Goal: Information Seeking & Learning: Find specific fact

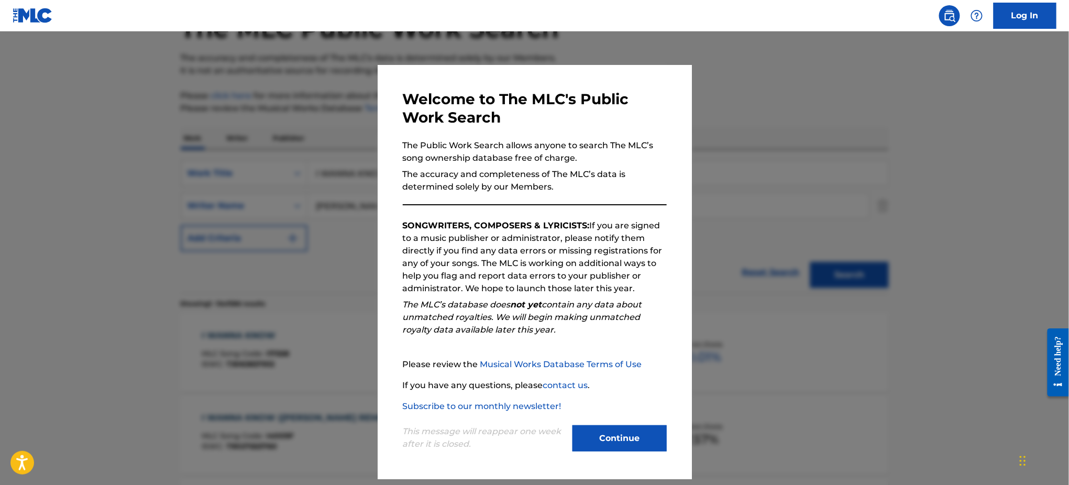
click at [774, 150] on div at bounding box center [534, 273] width 1069 height 485
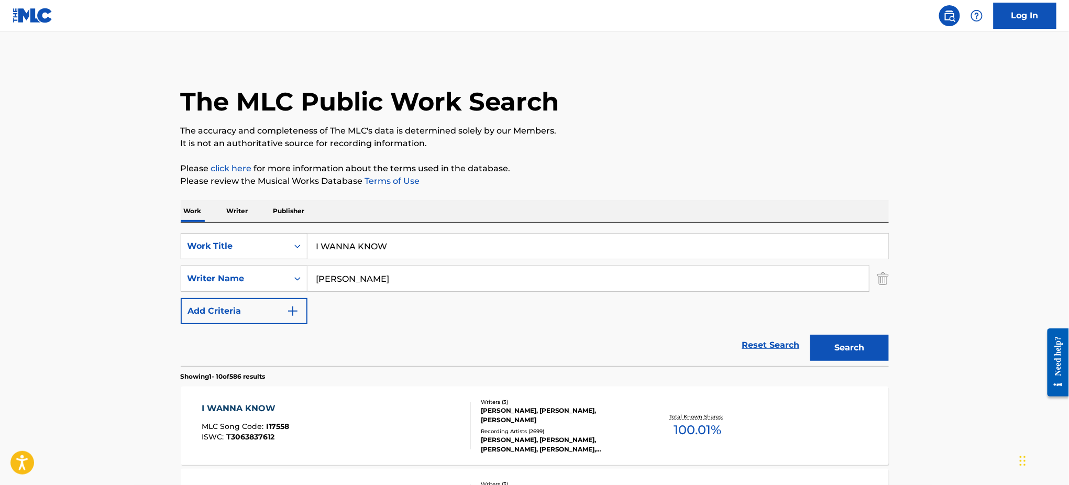
drag, startPoint x: 397, startPoint y: 250, endPoint x: 179, endPoint y: 248, distance: 217.9
paste input "End Of The World"
type input "the end of the end of the end of the world"
click at [376, 284] on input "[PERSON_NAME]" at bounding box center [587, 278] width 561 height 25
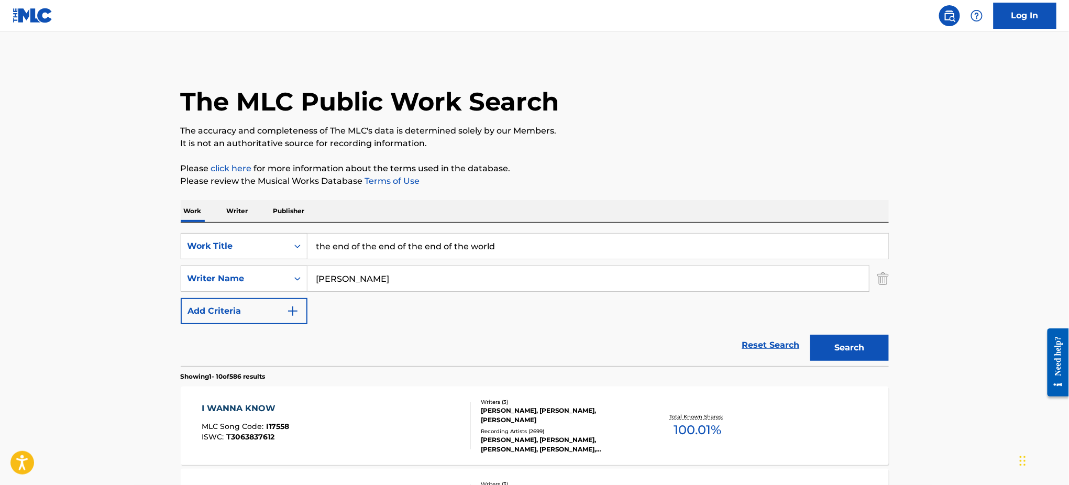
click at [376, 284] on input "[PERSON_NAME]" at bounding box center [587, 278] width 561 height 25
paste input "Kent"
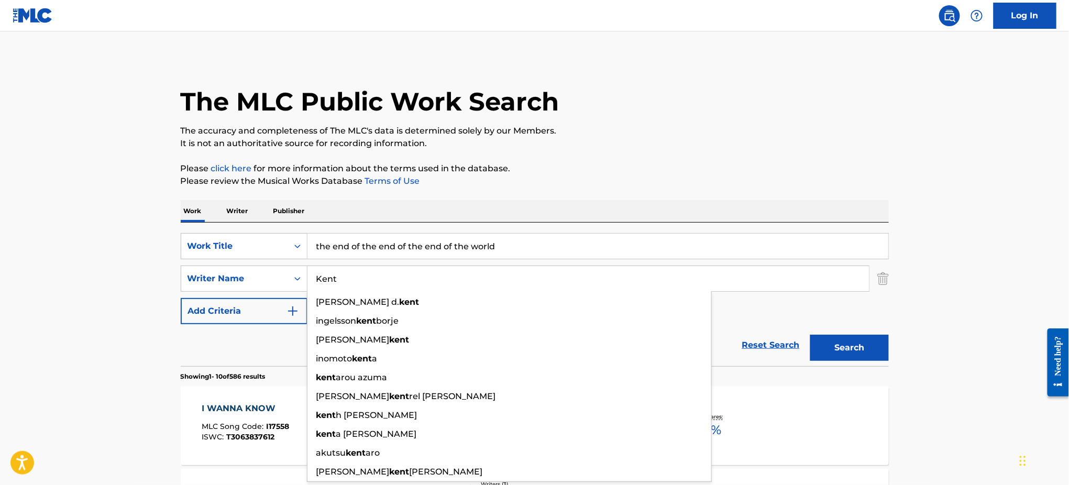
type input "Kent"
click at [408, 245] on input "the end of the end of the end of the world" at bounding box center [597, 246] width 581 height 25
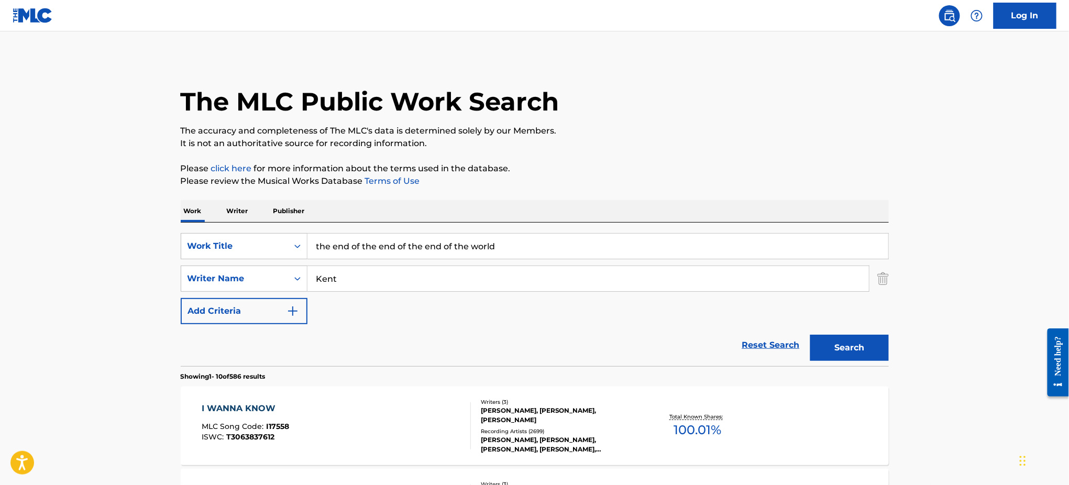
click at [535, 237] on input "the end of the end of the end of the world" at bounding box center [597, 246] width 581 height 25
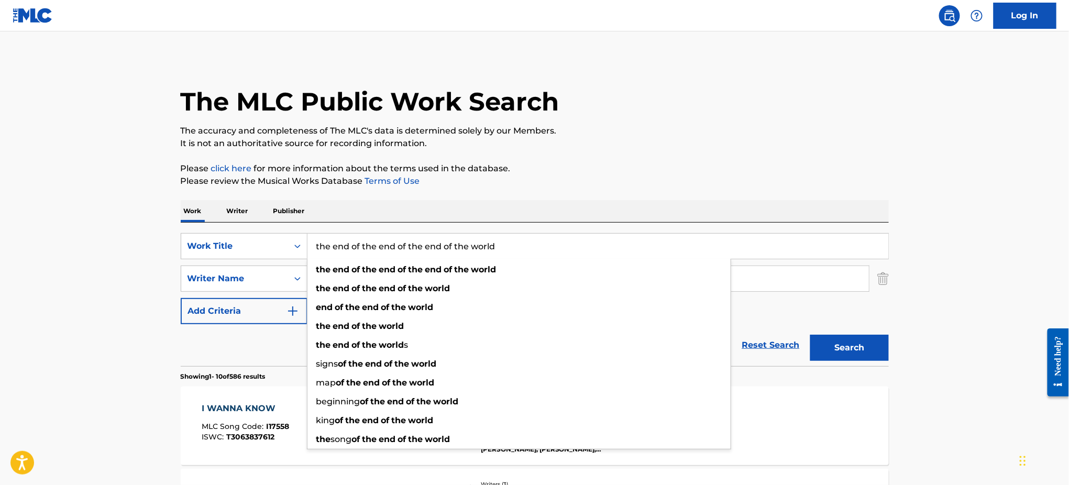
click at [535, 237] on input "the end of the end of the end of the world" at bounding box center [597, 246] width 581 height 25
paste input "End Of The W"
type input "End Of The World"
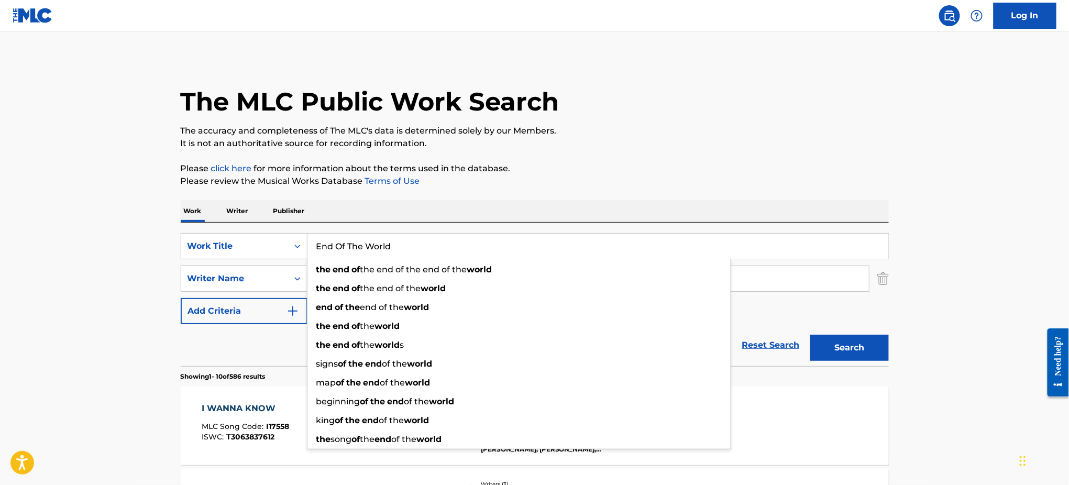
click at [857, 350] on button "Search" at bounding box center [849, 348] width 79 height 26
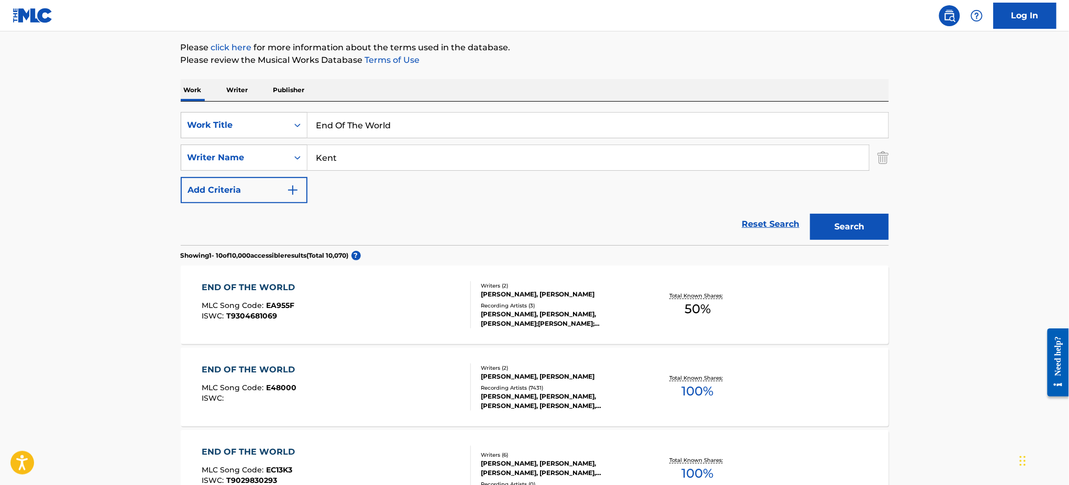
scroll to position [143, 0]
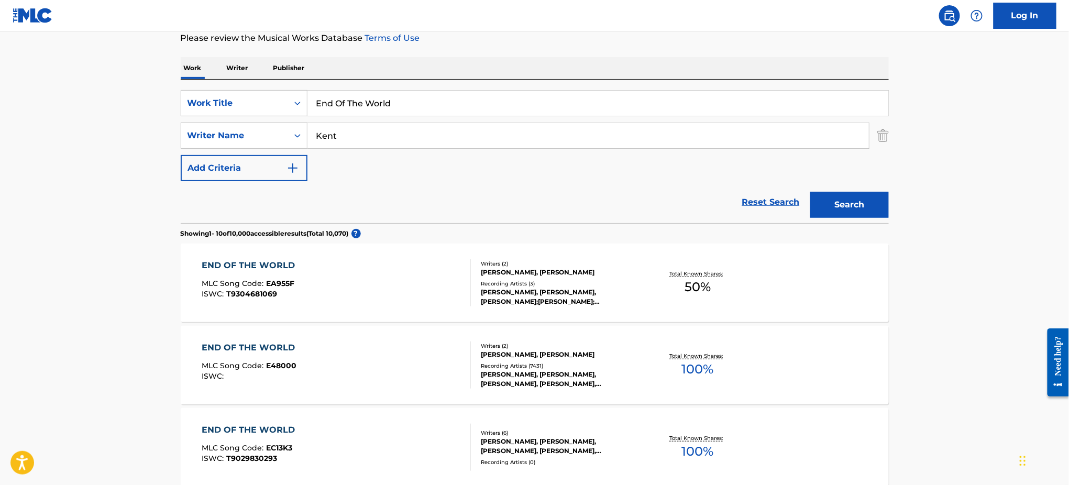
click at [319, 269] on div "END OF THE WORLD MLC Song Code : EA955F ISWC : T9304681069" at bounding box center [336, 282] width 269 height 47
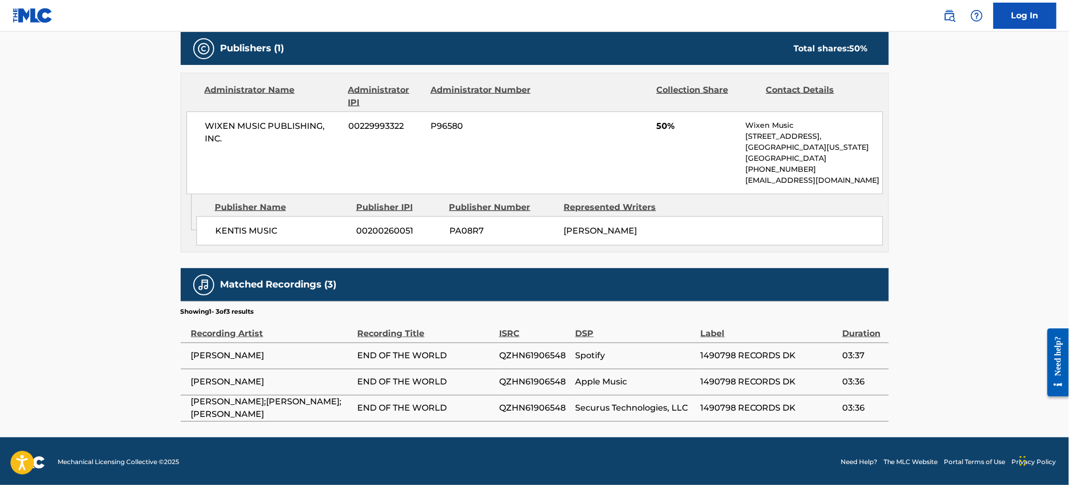
scroll to position [467, 0]
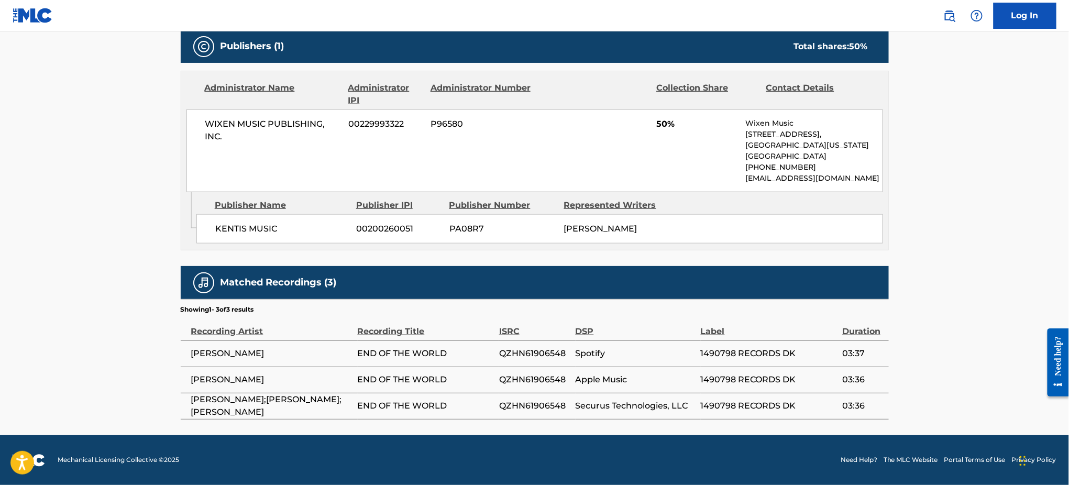
scroll to position [143, 0]
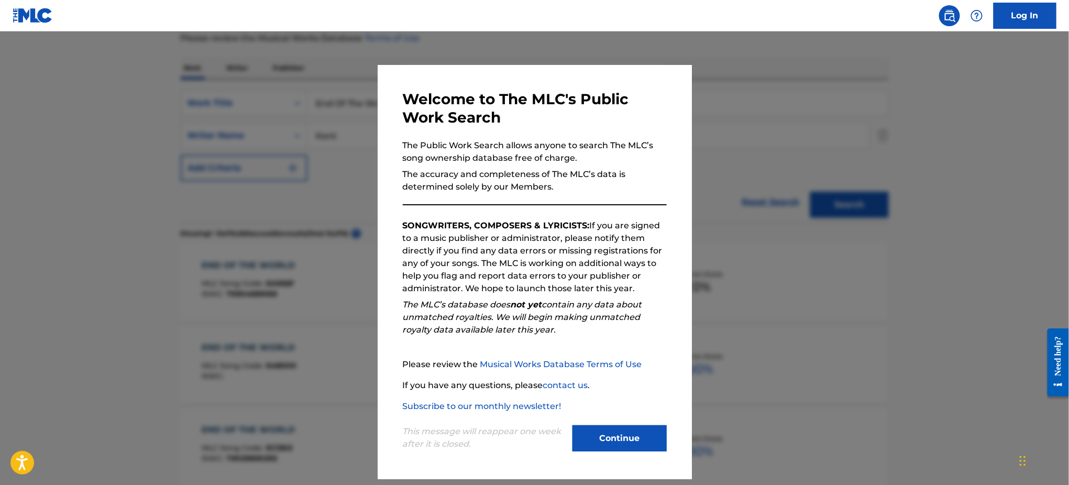
click at [815, 321] on div at bounding box center [534, 273] width 1069 height 485
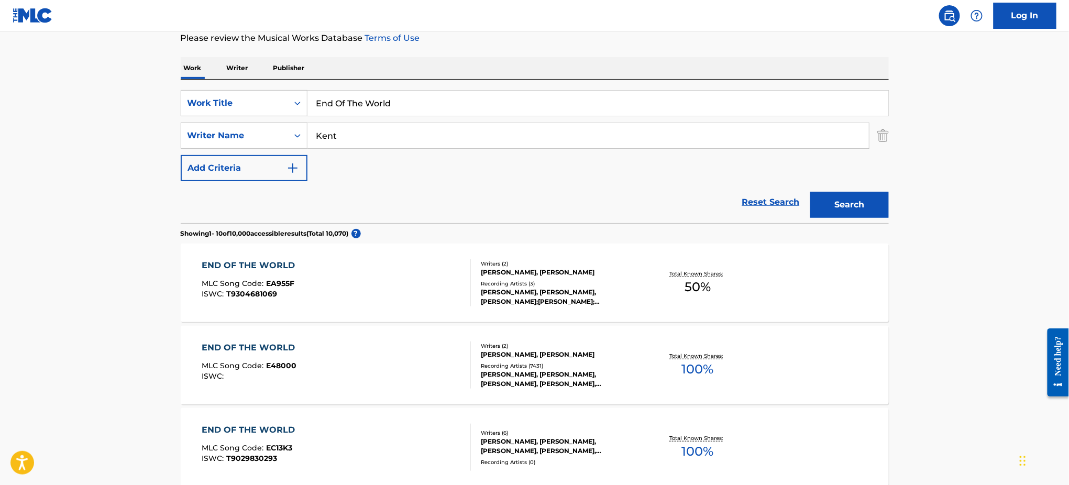
scroll to position [282, 0]
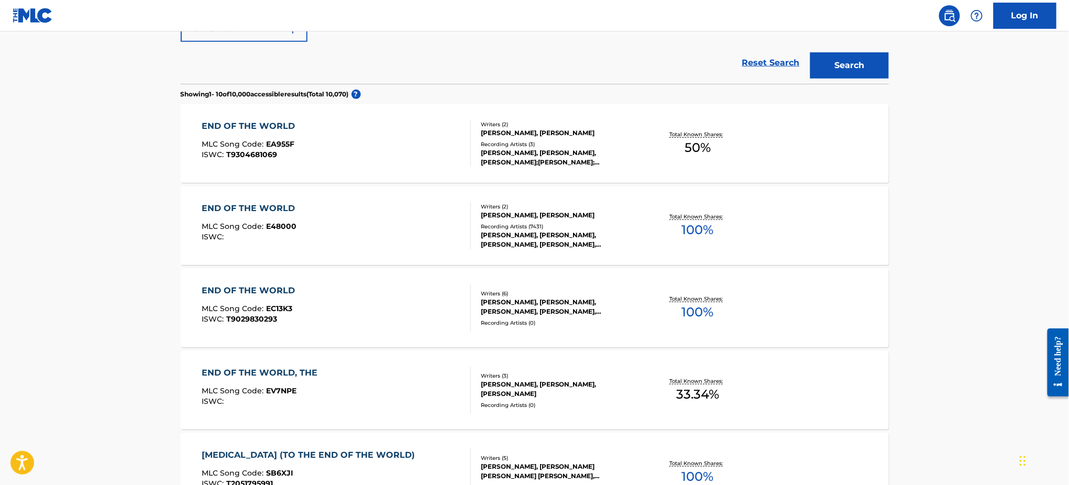
click at [331, 231] on div "END OF THE WORLD MLC Song Code : E48000 ISWC :" at bounding box center [336, 225] width 269 height 47
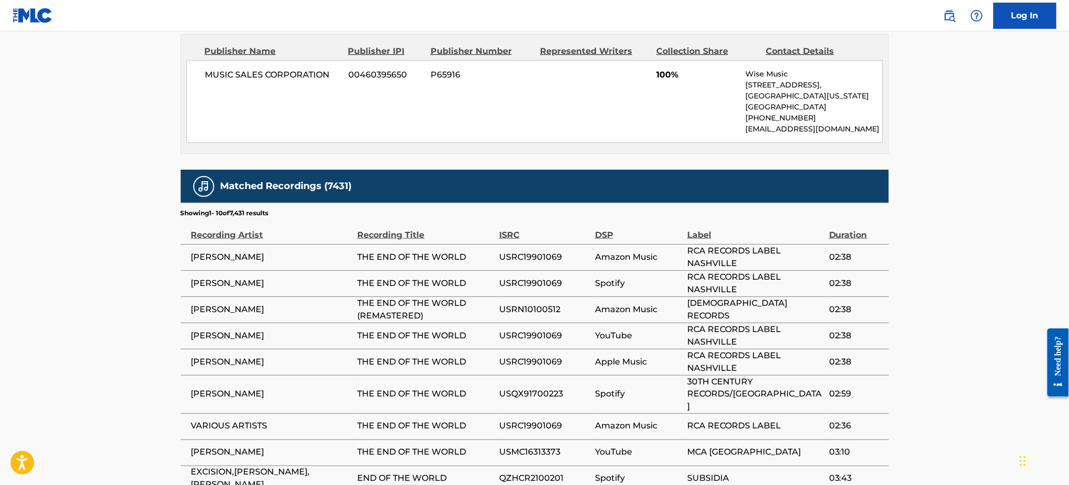
scroll to position [628, 0]
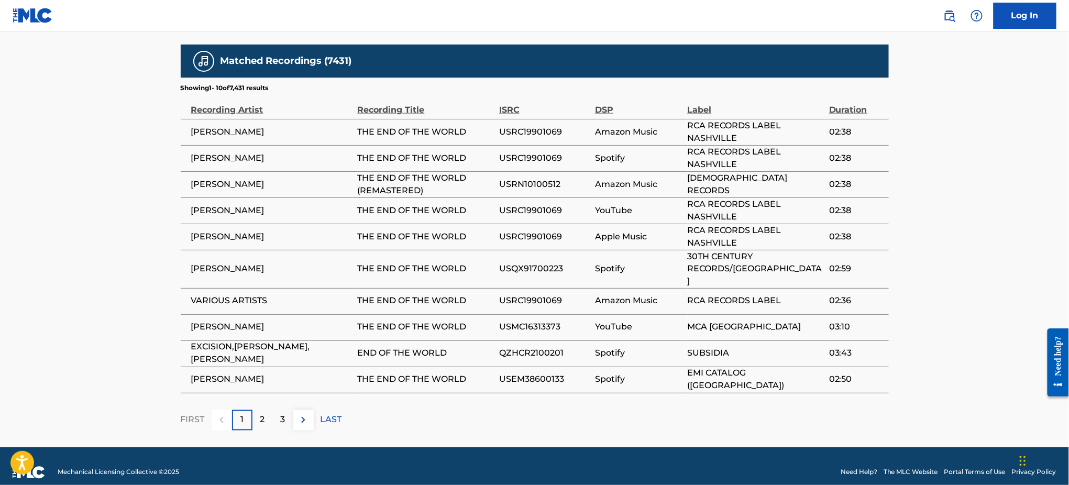
click at [258, 410] on div "2" at bounding box center [262, 420] width 20 height 20
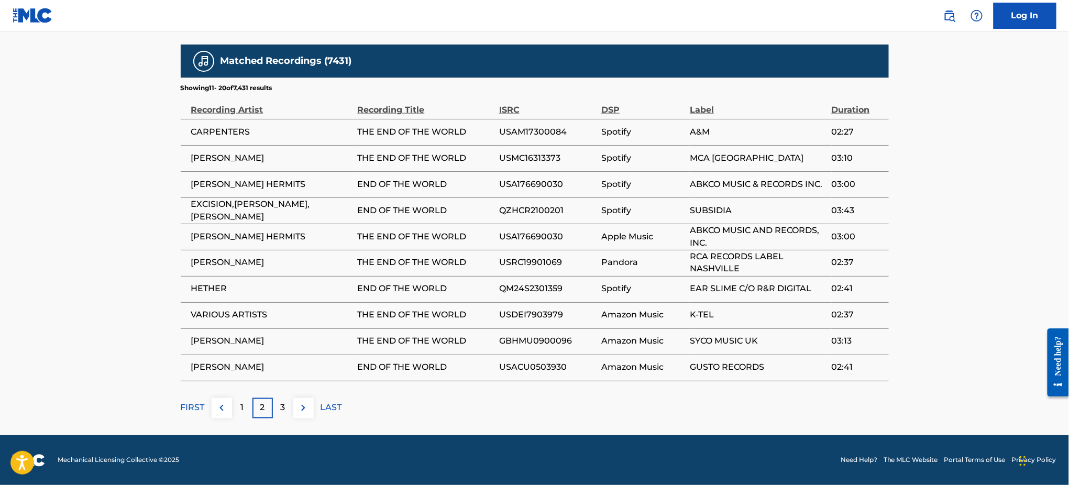
click at [281, 410] on p "3" at bounding box center [283, 408] width 5 height 13
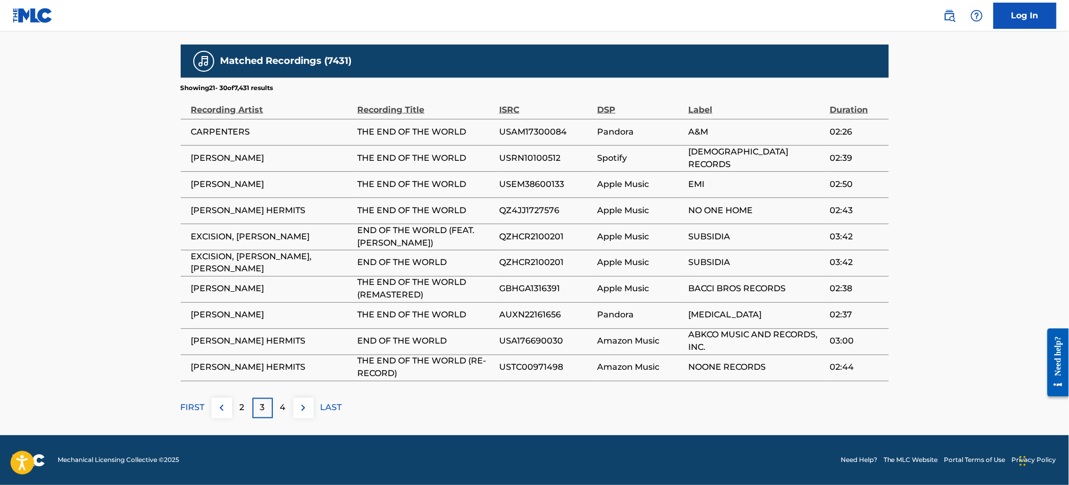
click at [275, 403] on div "4" at bounding box center [283, 408] width 20 height 20
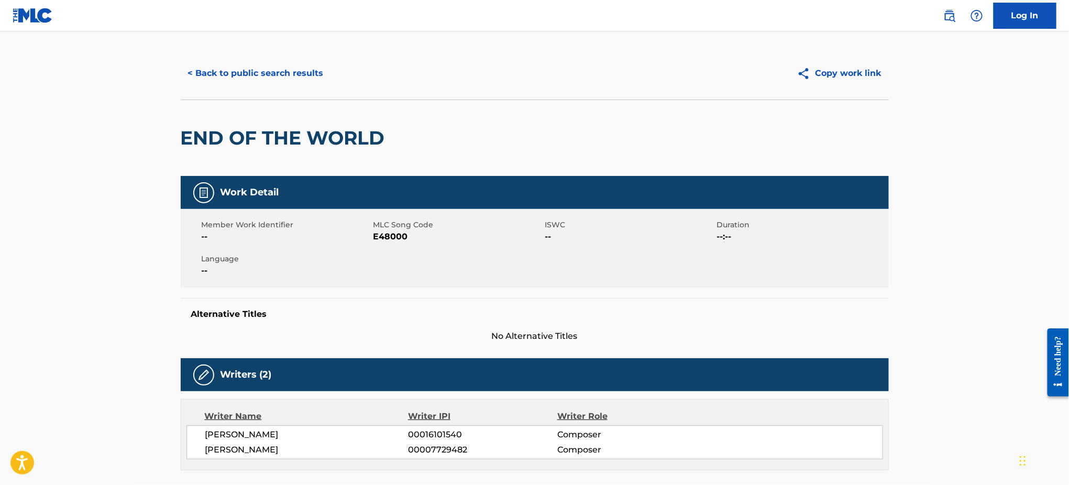
scroll to position [0, 0]
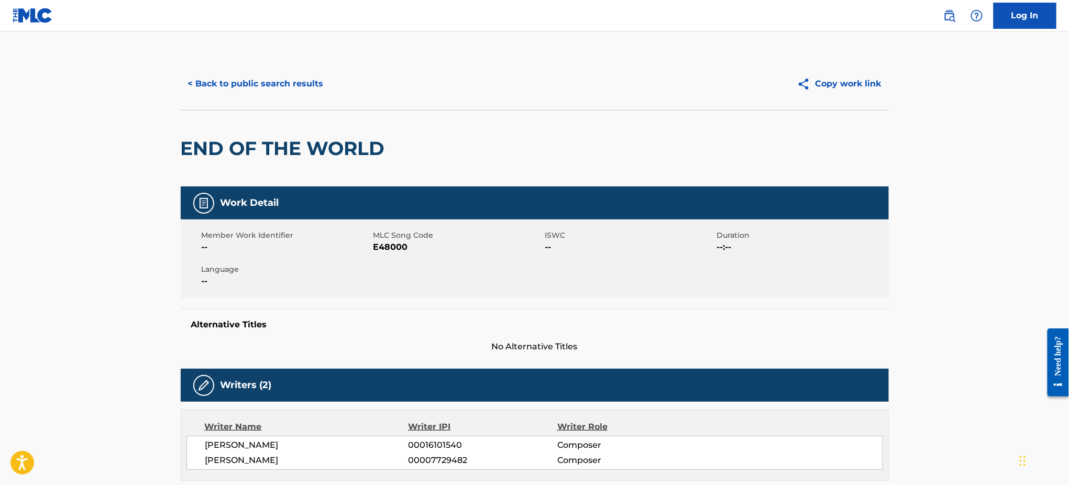
click at [232, 84] on button "< Back to public search results" at bounding box center [256, 84] width 150 height 26
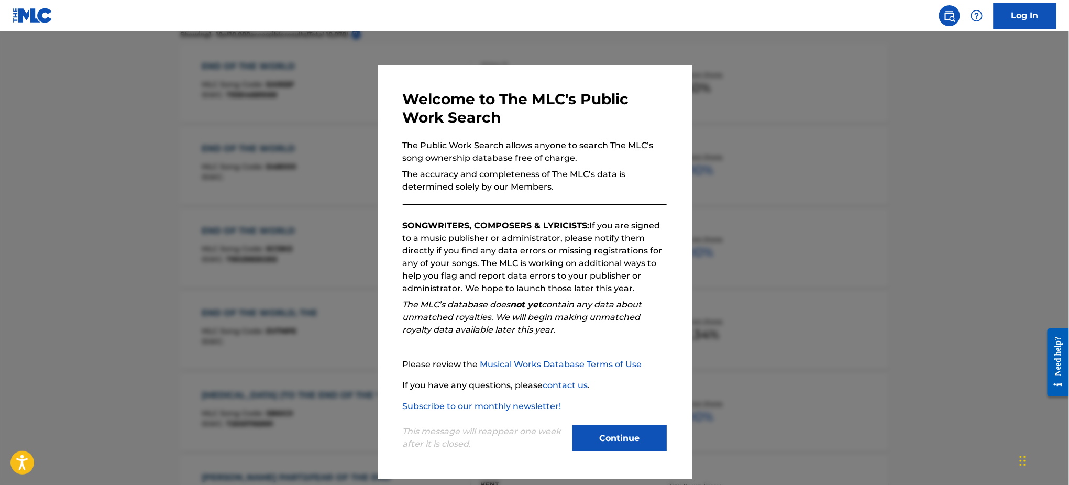
click at [859, 175] on div at bounding box center [534, 273] width 1069 height 485
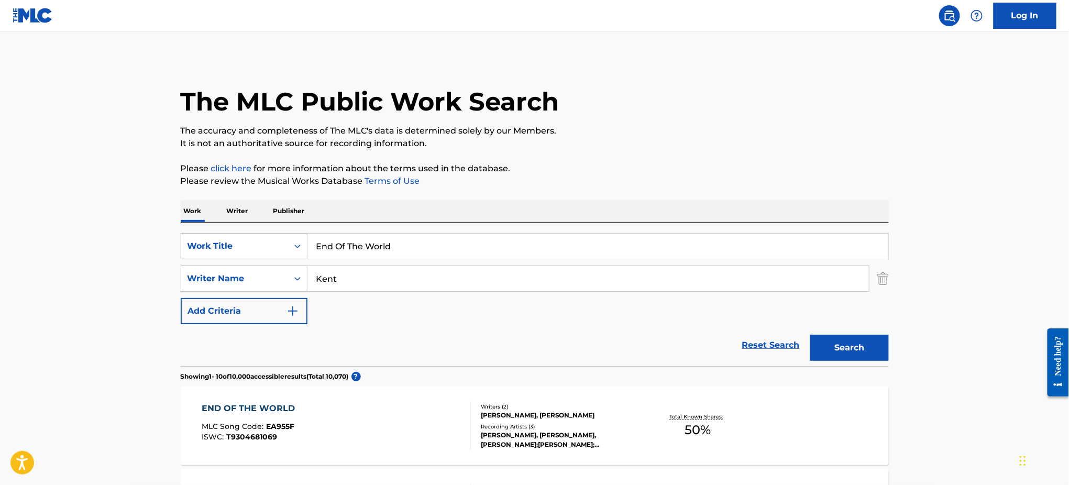
drag, startPoint x: 411, startPoint y: 250, endPoint x: 246, endPoint y: 250, distance: 164.9
click at [246, 250] on div "SearchWithCriteriad871cd3a-48f1-4eae-8bc8-d2e1c658f4b0 Work Title End Of The Wo…" at bounding box center [535, 246] width 708 height 26
paste input "PRECIOUS MOMENTS LANGSBARD"
type input "PRECIOUS MOMENTS LANGSBARD"
drag, startPoint x: 362, startPoint y: 281, endPoint x: 204, endPoint y: 282, distance: 158.1
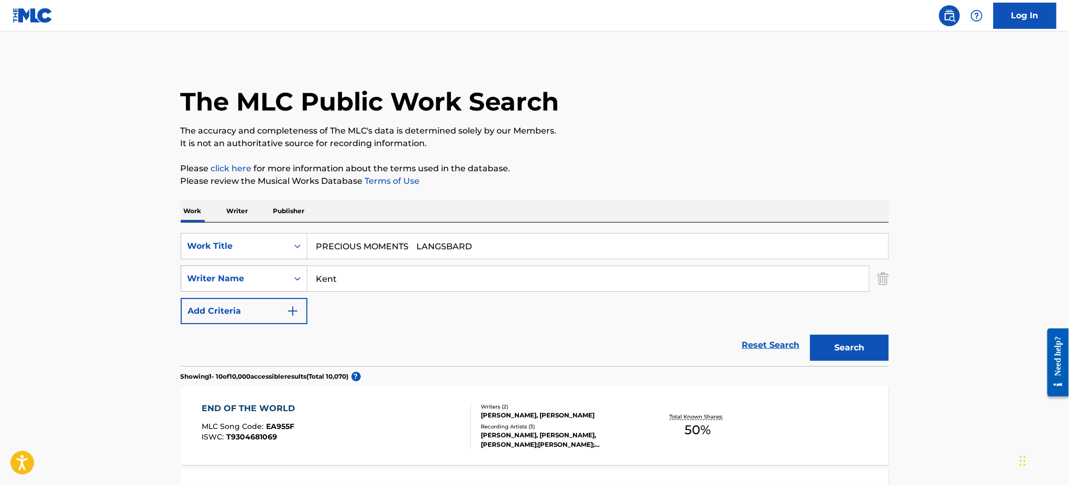
click at [204, 282] on div "SearchWithCriteria0323b8aa-2146-400d-b2f5-2def5eef7db9 Writer Name [PERSON_NAME]" at bounding box center [535, 278] width 708 height 26
paste input "PRECIOUS MOMENTS LANGSBARD"
type input "PRECIOUS MOMENTS LANGSBARD"
click at [563, 259] on div "PRECIOUS MOMENTS LANGSBARD" at bounding box center [597, 246] width 581 height 25
type input "PRECIOUS MOMENTS"
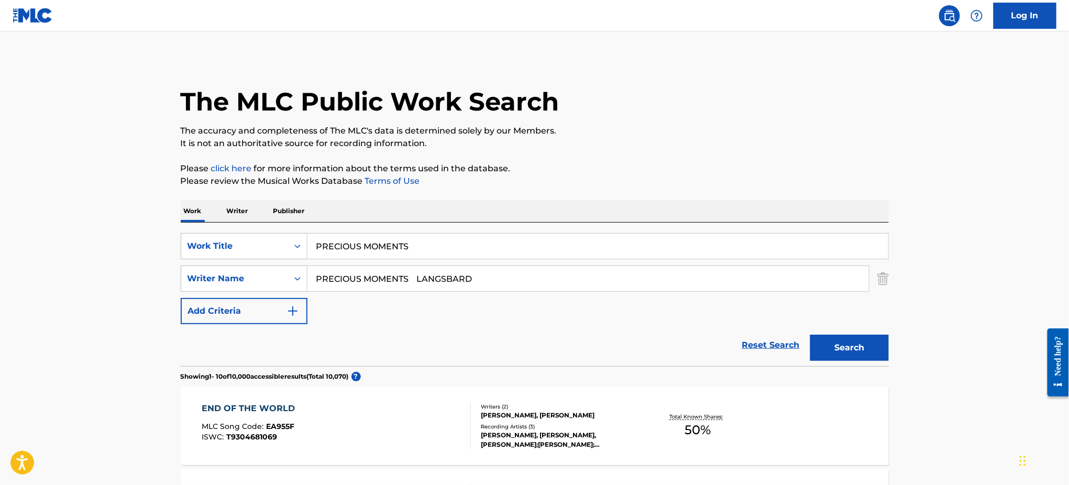
drag, startPoint x: 425, startPoint y: 280, endPoint x: 237, endPoint y: 282, distance: 188.5
click at [237, 282] on div "SearchWithCriteria0323b8aa-2146-400d-b2f5-2def5eef7db9 Writer Name PRECIOUS MOM…" at bounding box center [535, 278] width 708 height 26
click at [471, 281] on input "LANGSBARD" at bounding box center [587, 278] width 561 height 25
type input "LANGSBARD"
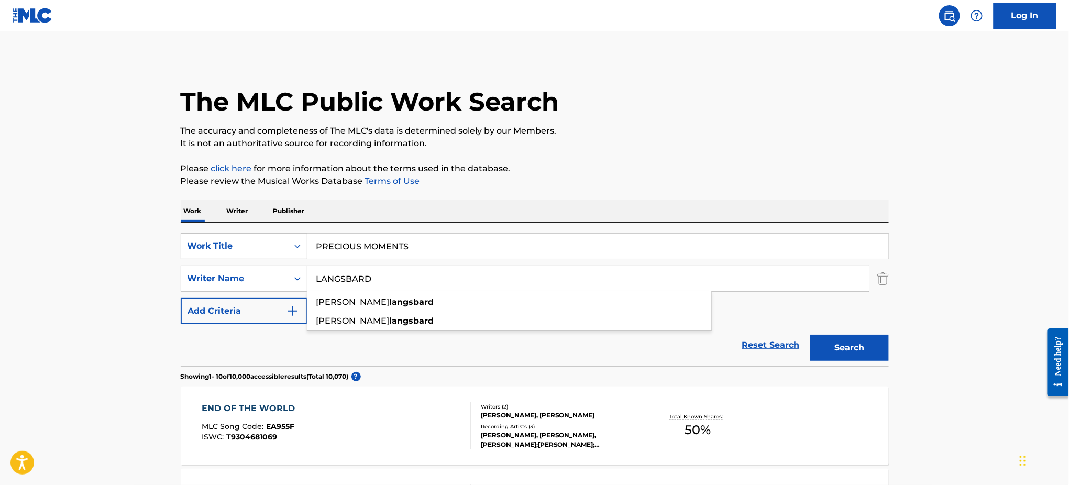
click at [810, 335] on button "Search" at bounding box center [849, 348] width 79 height 26
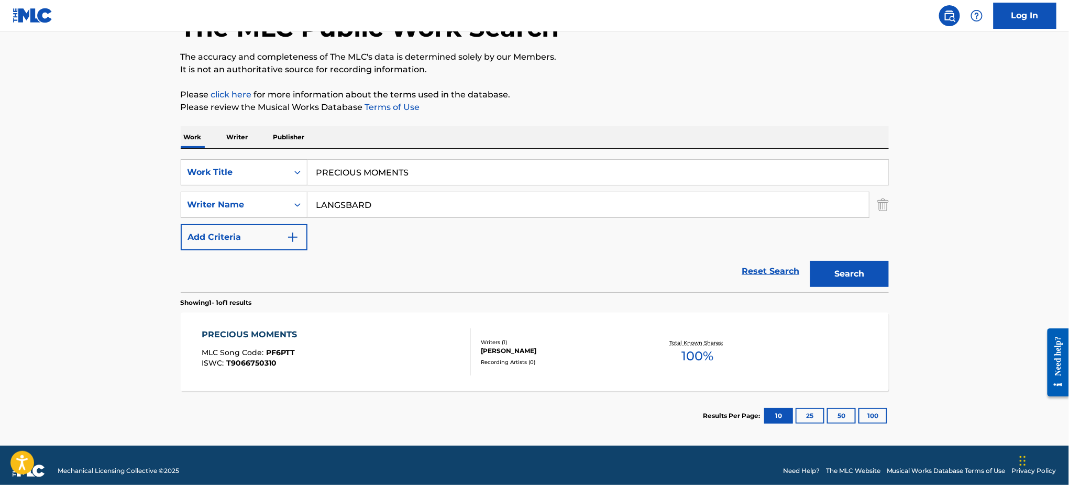
scroll to position [84, 0]
